Goal: Navigation & Orientation: Understand site structure

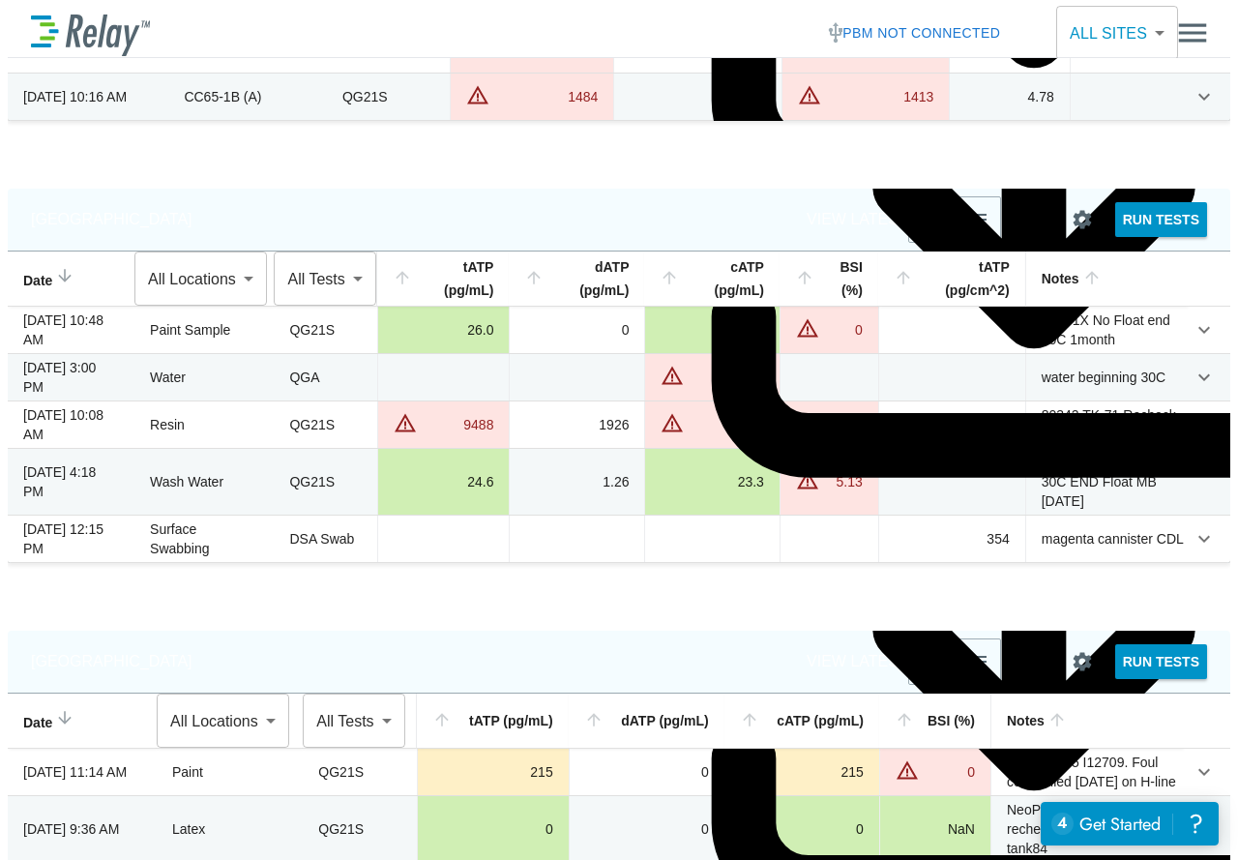
scroll to position [193, 0]
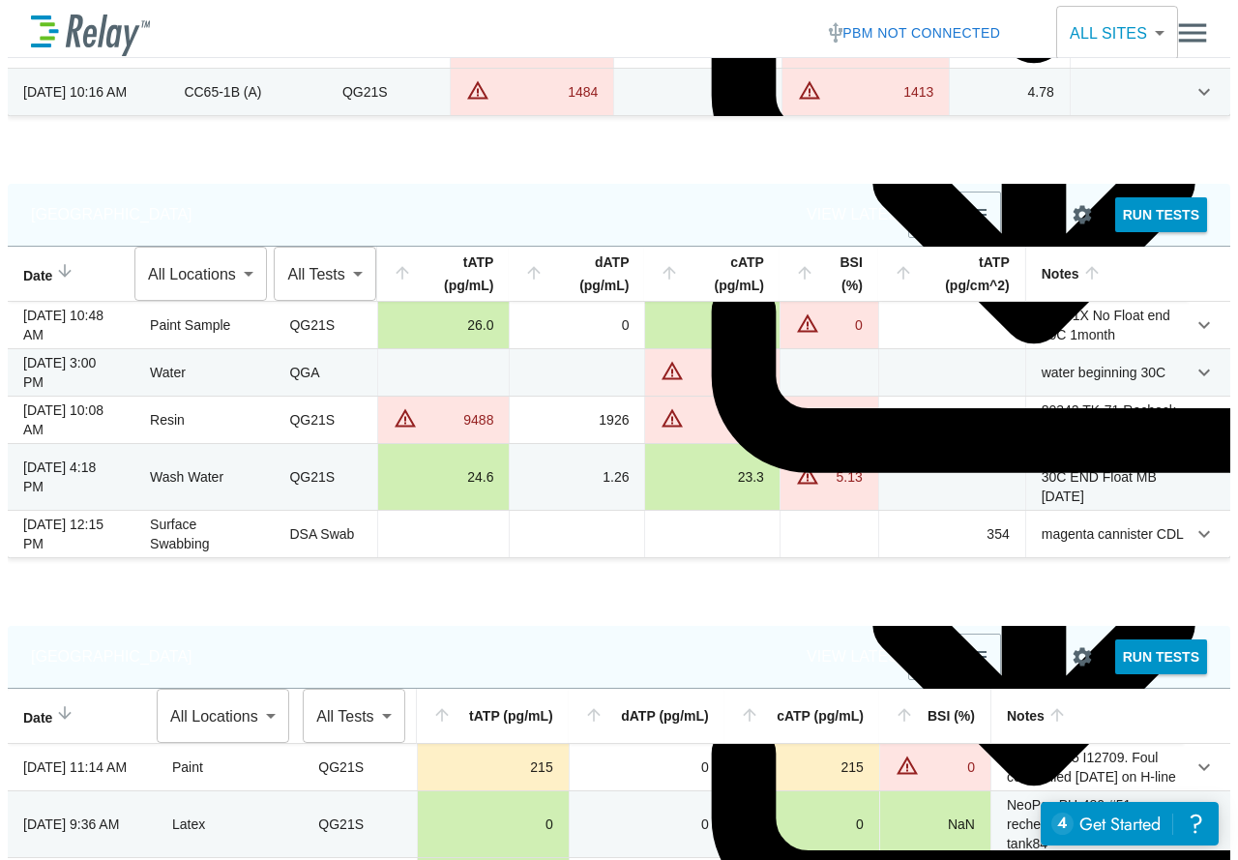
click at [966, 209] on img "button" at bounding box center [977, 214] width 23 height 23
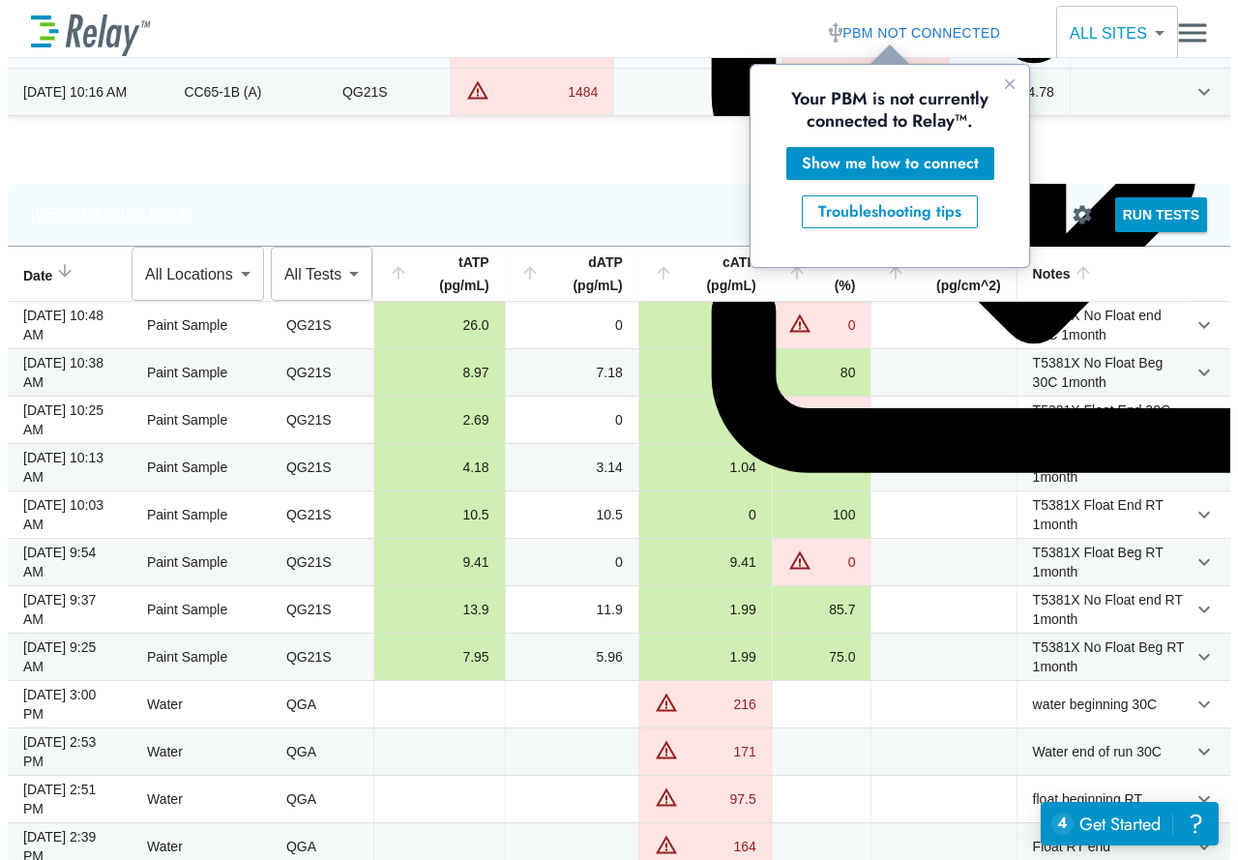
scroll to position [0, 0]
